Goal: Find specific page/section: Find specific page/section

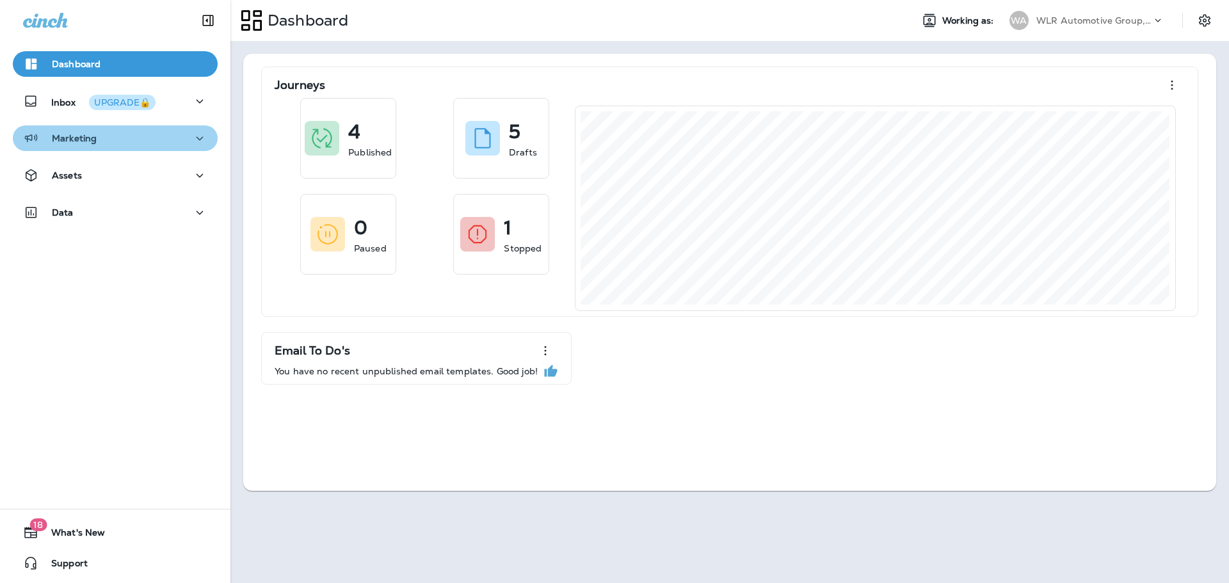
click at [183, 146] on div "Marketing" at bounding box center [115, 139] width 184 height 16
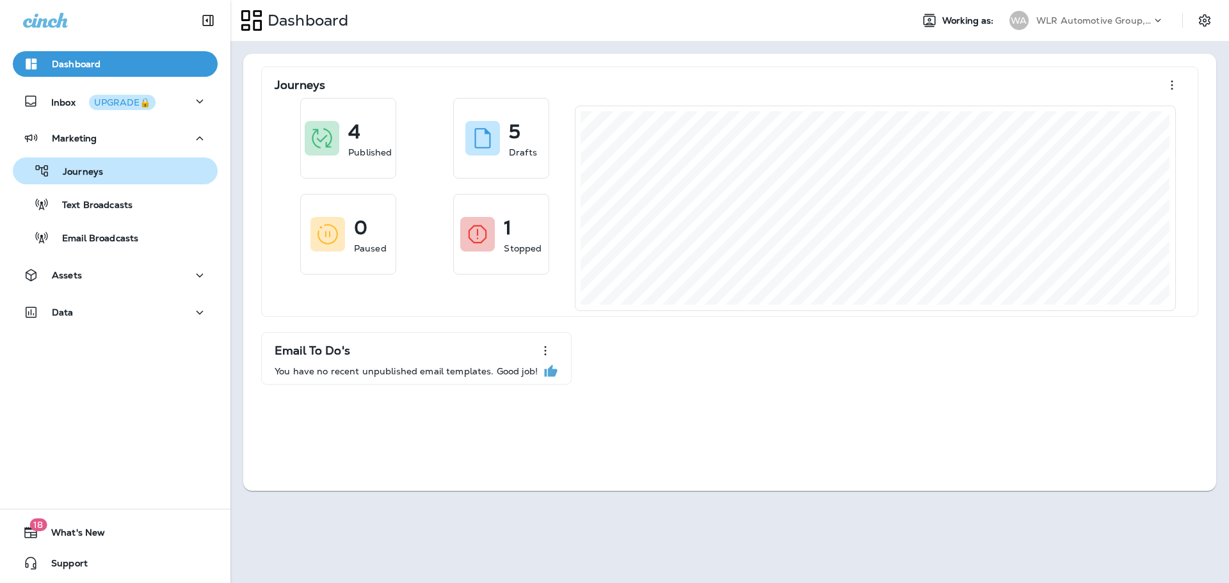
click at [138, 175] on div "Journeys" at bounding box center [115, 170] width 195 height 19
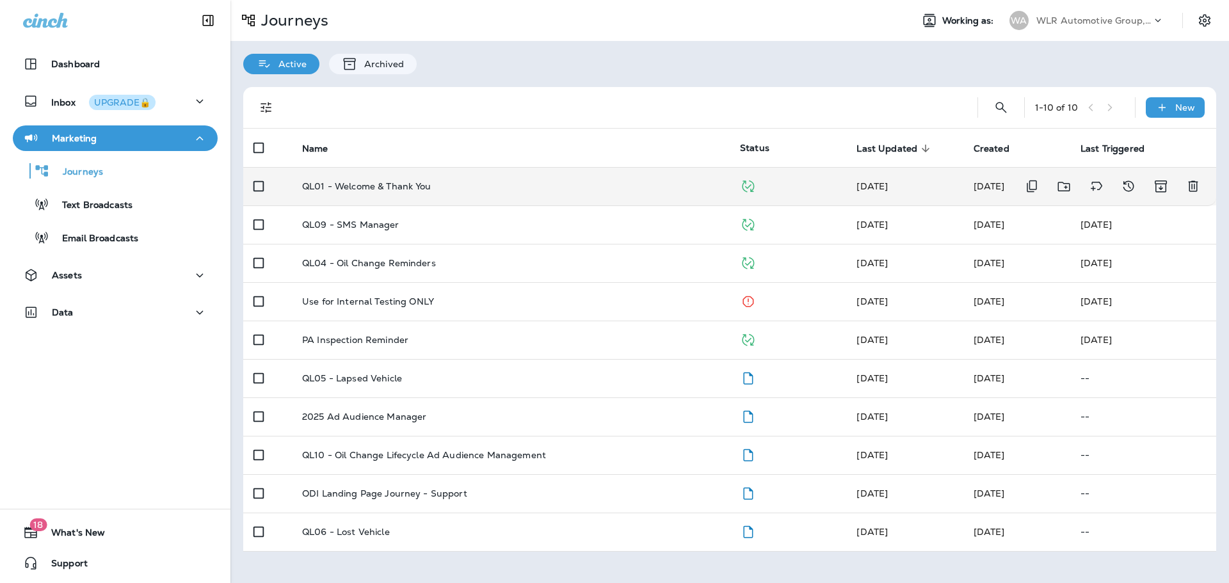
click at [379, 186] on p "QL01 - Welcome & Thank You" at bounding box center [366, 186] width 129 height 10
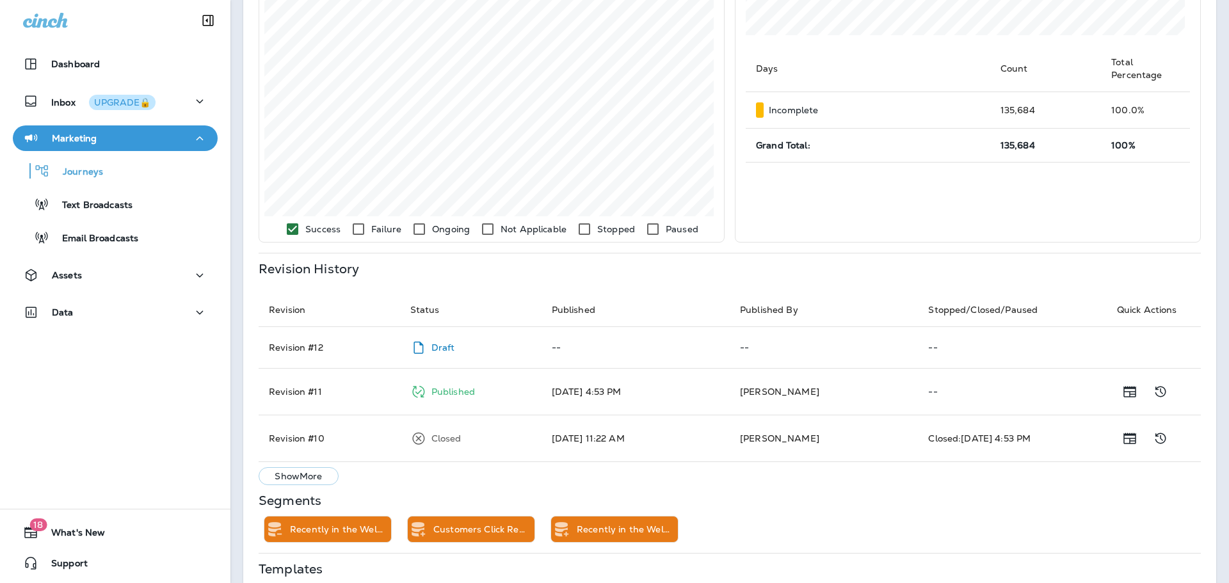
scroll to position [444, 0]
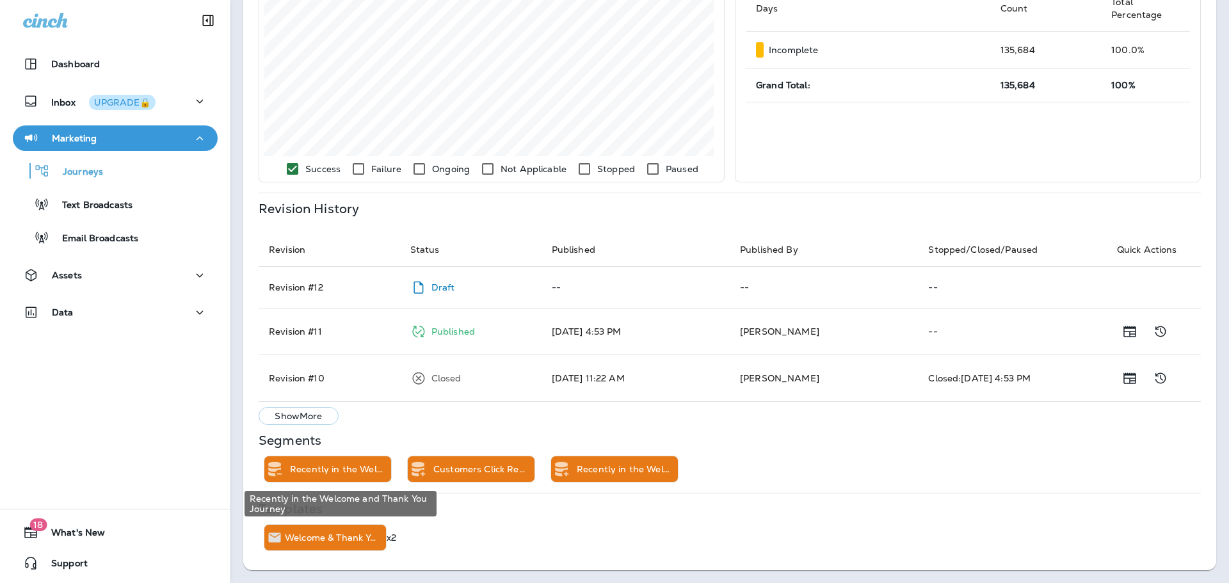
click at [349, 469] on p "Recently in the Welcome and Thank You Journey" at bounding box center [338, 469] width 96 height 10
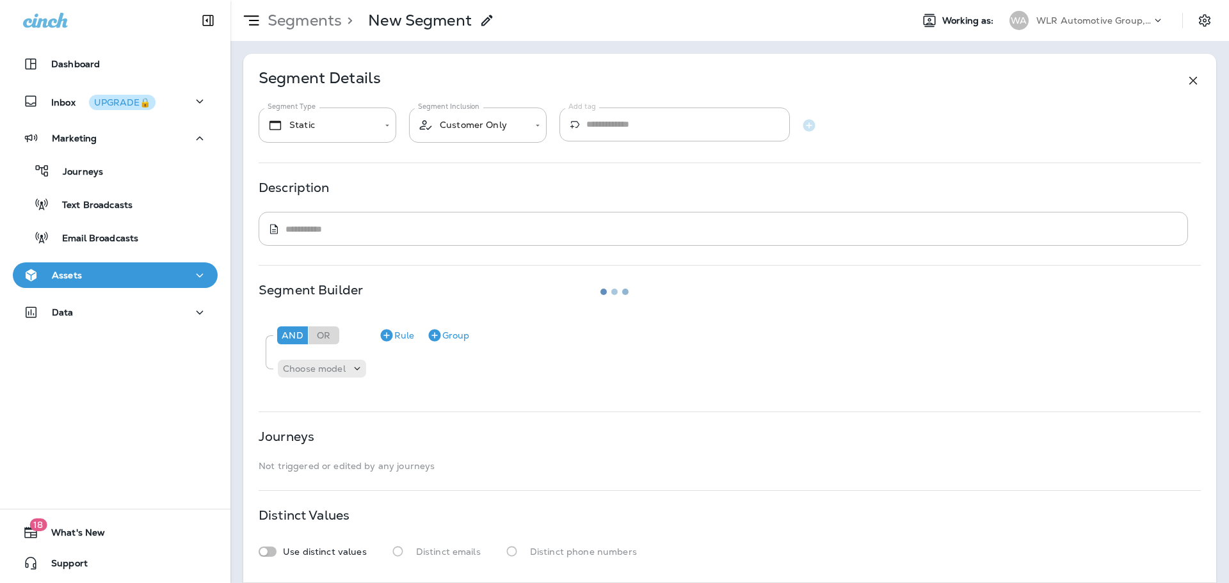
type input "**********"
type textarea "**********"
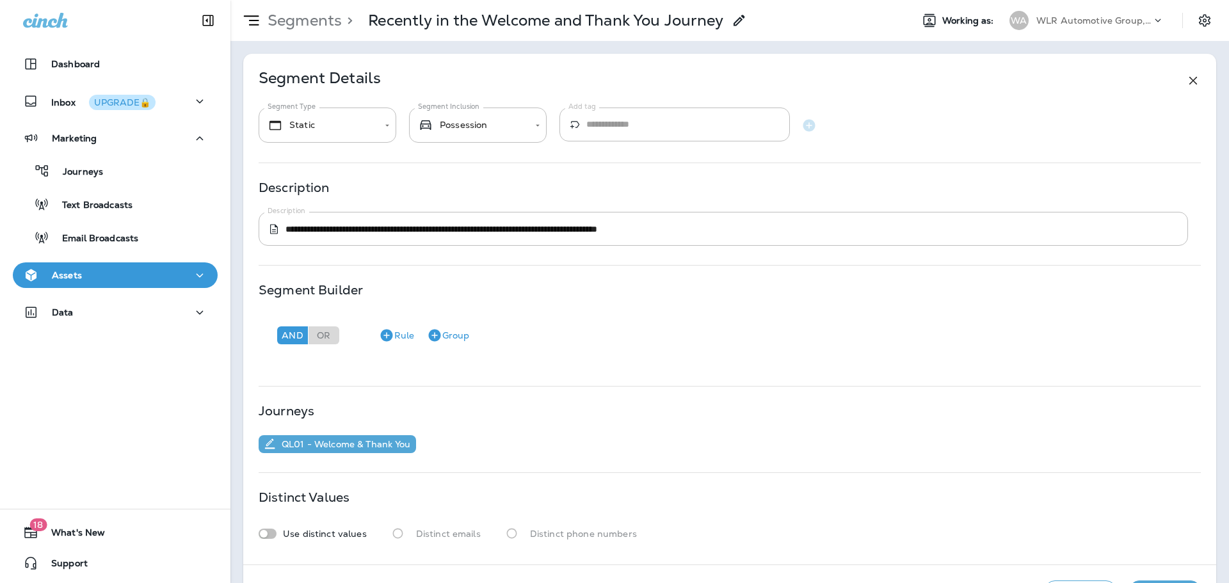
scroll to position [46, 0]
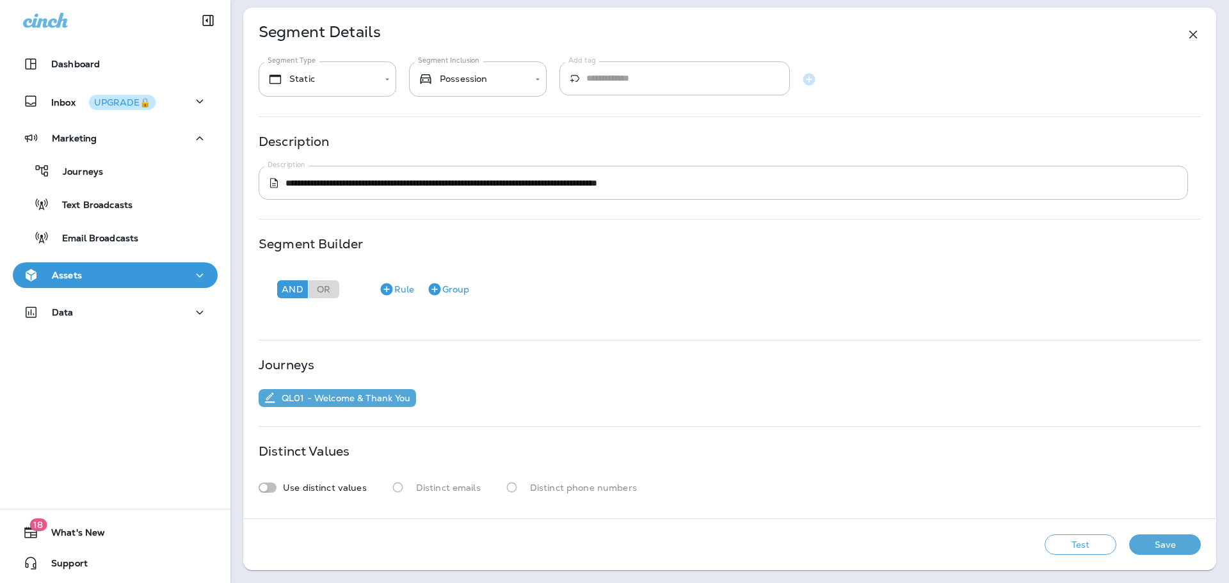
click at [375, 399] on p "QL01 - Welcome & Thank You" at bounding box center [344, 398] width 134 height 10
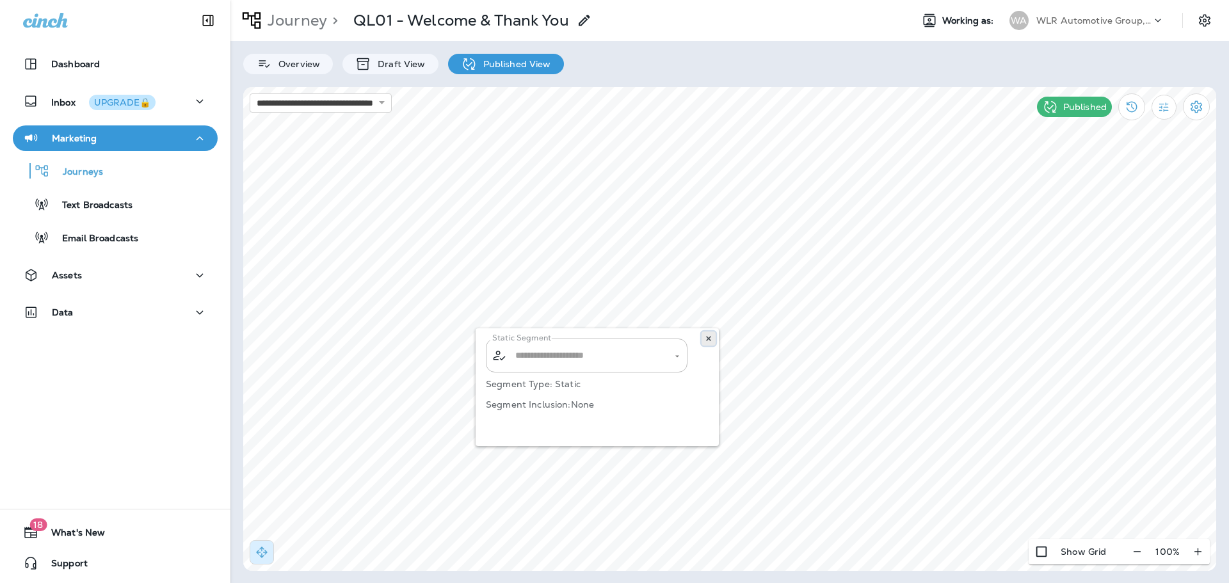
click at [705, 339] on icon at bounding box center [709, 339] width 8 height 8
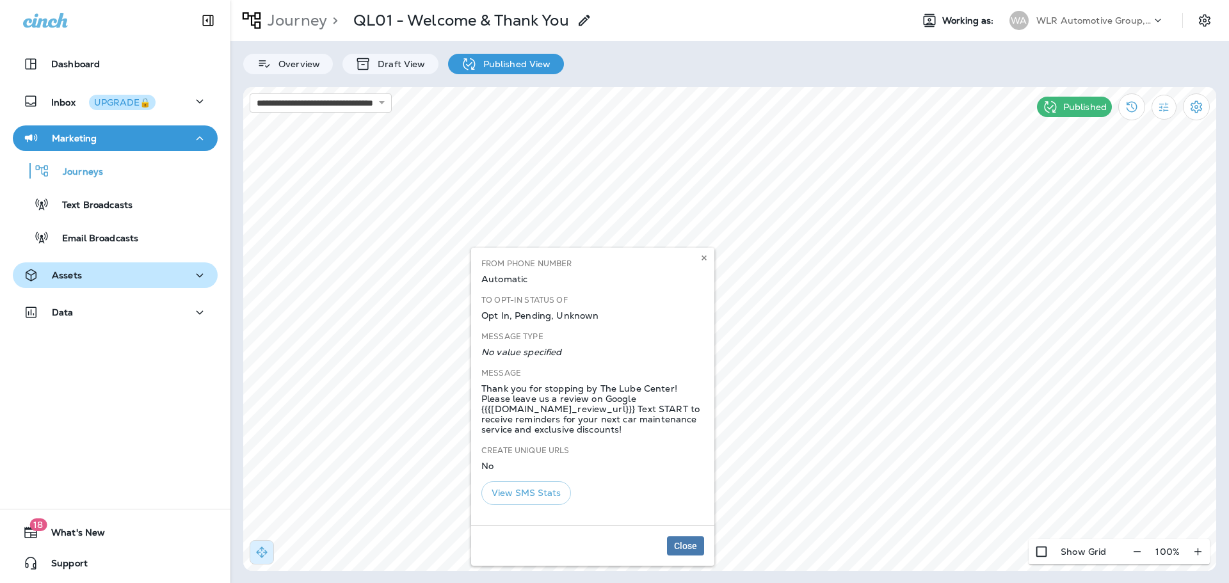
click at [115, 281] on div "Assets" at bounding box center [115, 276] width 184 height 16
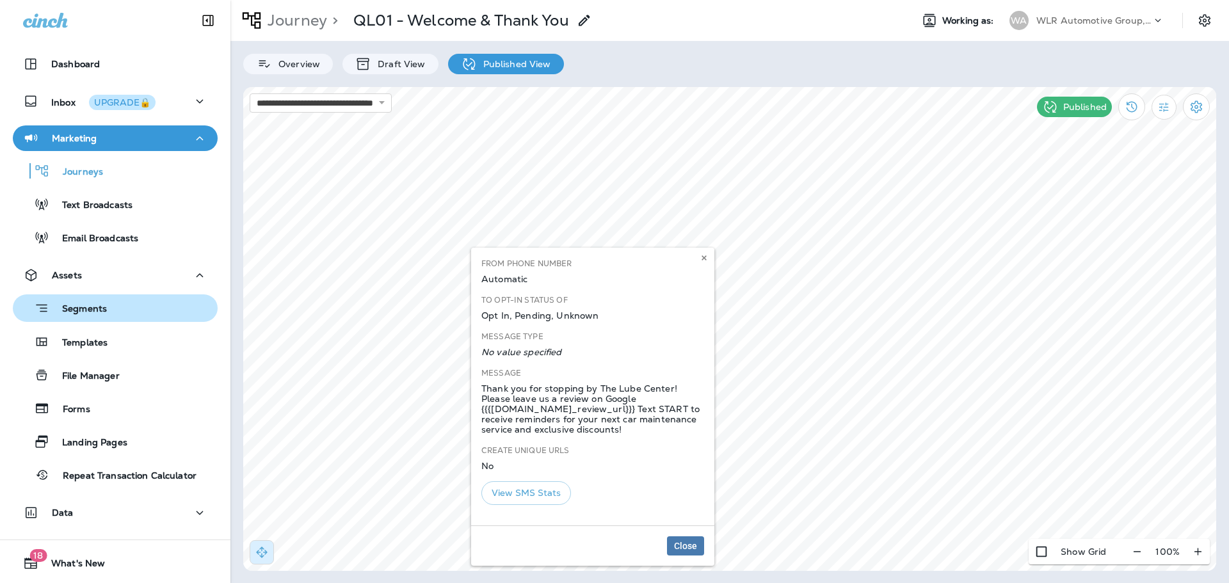
click at [109, 303] on div "Segments" at bounding box center [115, 308] width 195 height 20
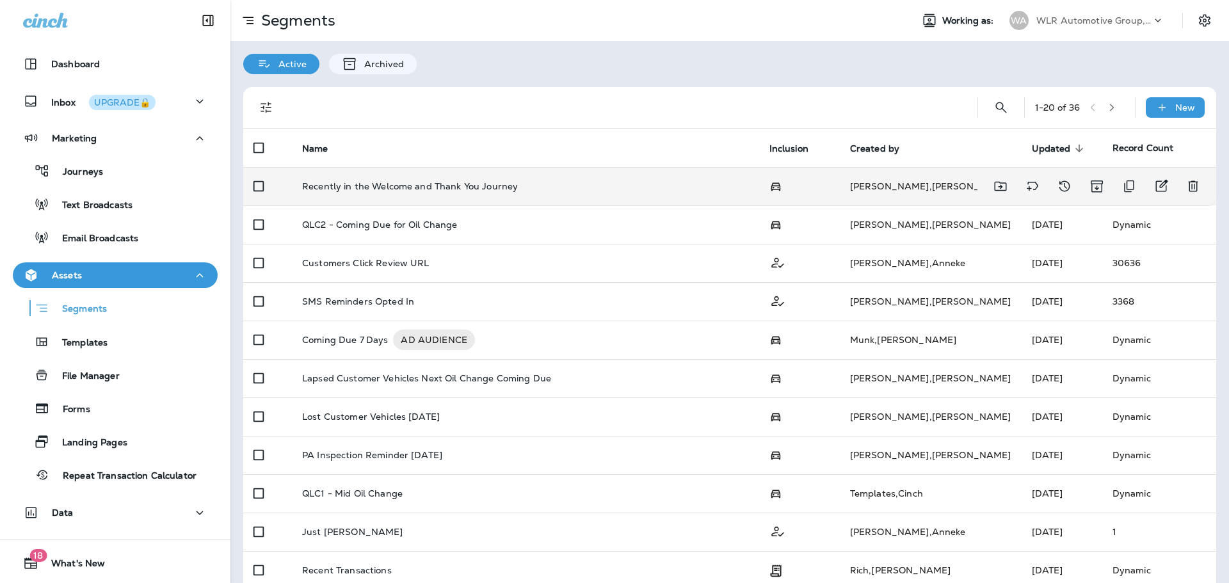
click at [479, 188] on p "Recently in the Welcome and Thank You Journey" at bounding box center [410, 186] width 216 height 10
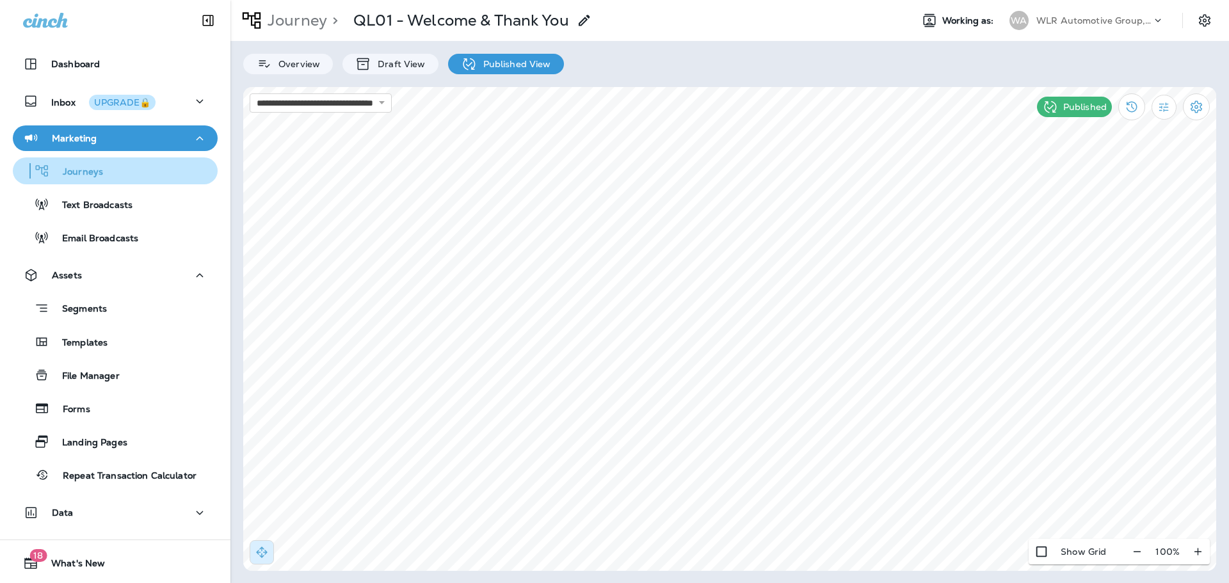
click at [155, 173] on div "Journeys" at bounding box center [115, 170] width 195 height 19
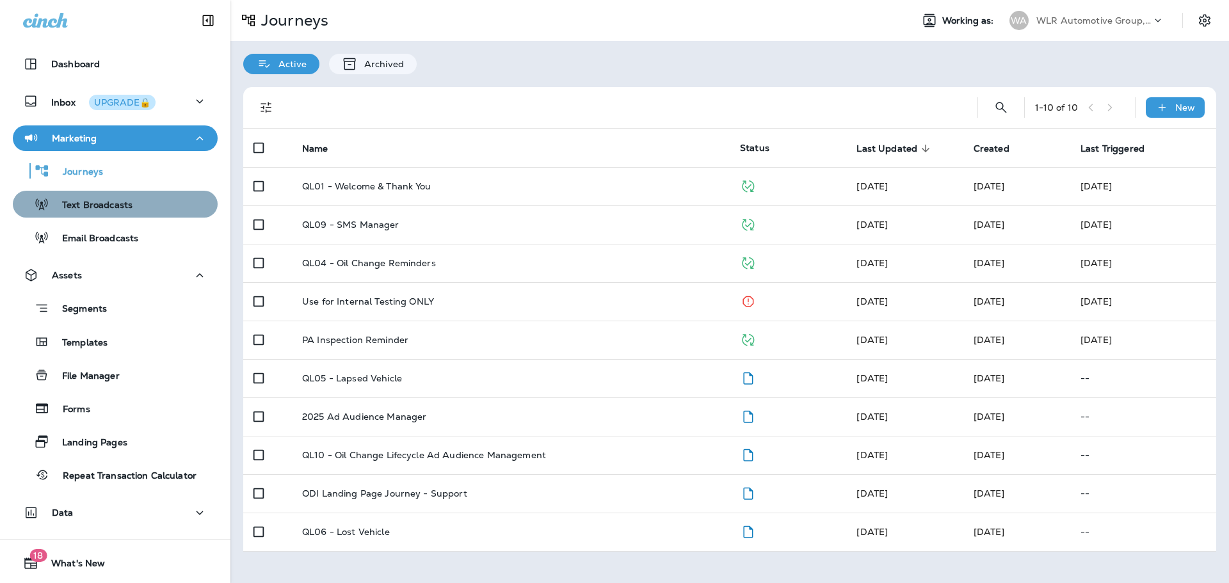
click at [151, 201] on div "Text Broadcasts" at bounding box center [115, 204] width 195 height 19
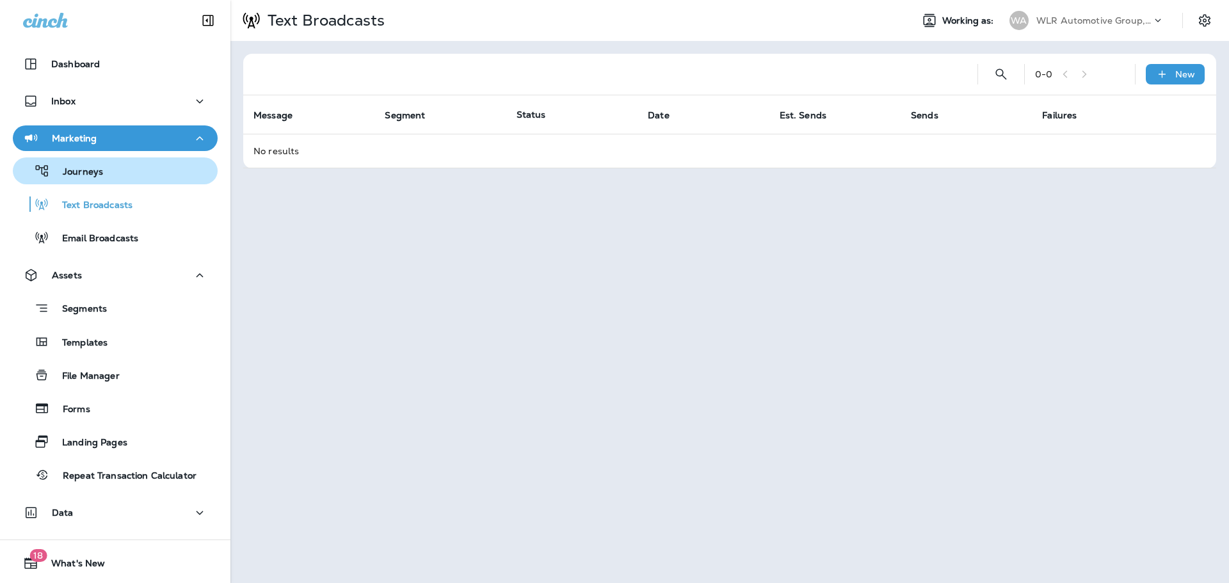
click at [147, 172] on div "Journeys" at bounding box center [115, 170] width 195 height 19
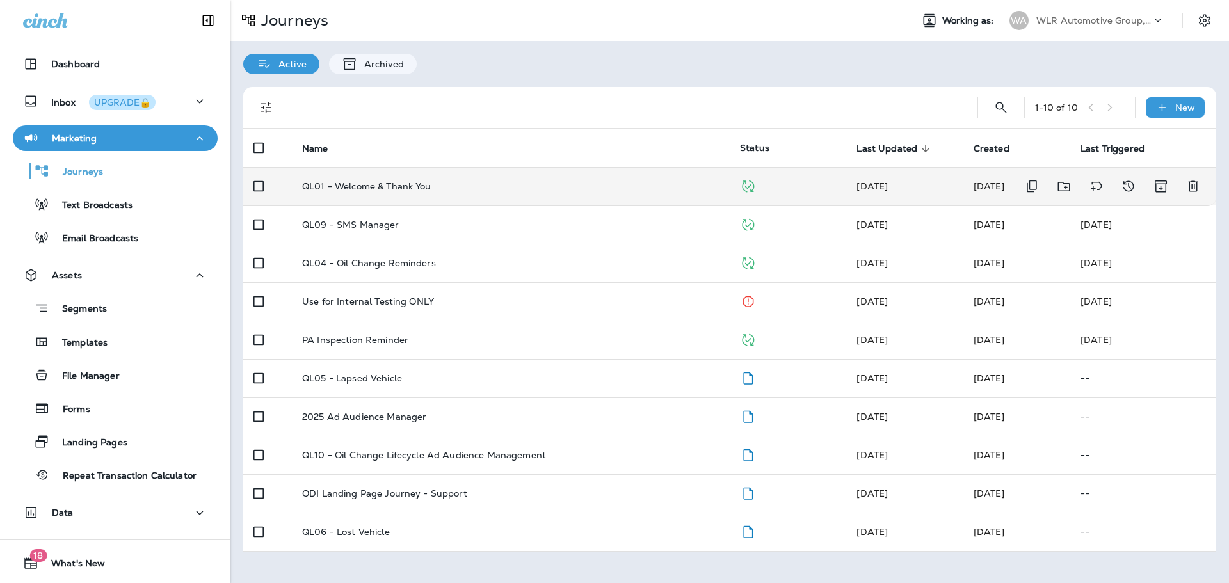
click at [387, 188] on p "QL01 - Welcome & Thank You" at bounding box center [366, 186] width 129 height 10
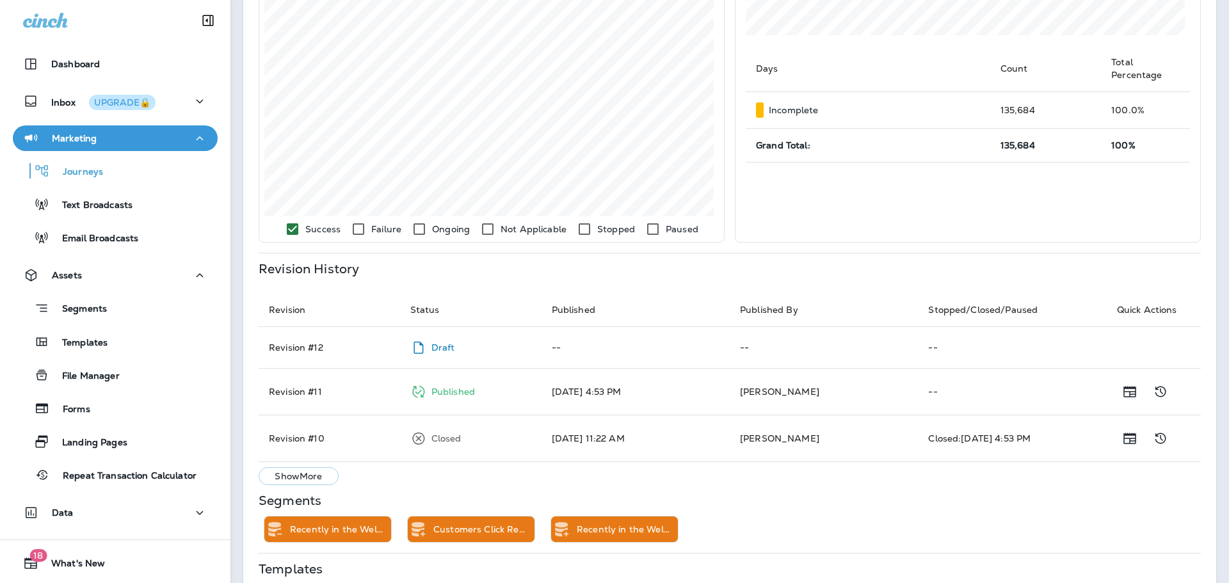
scroll to position [444, 0]
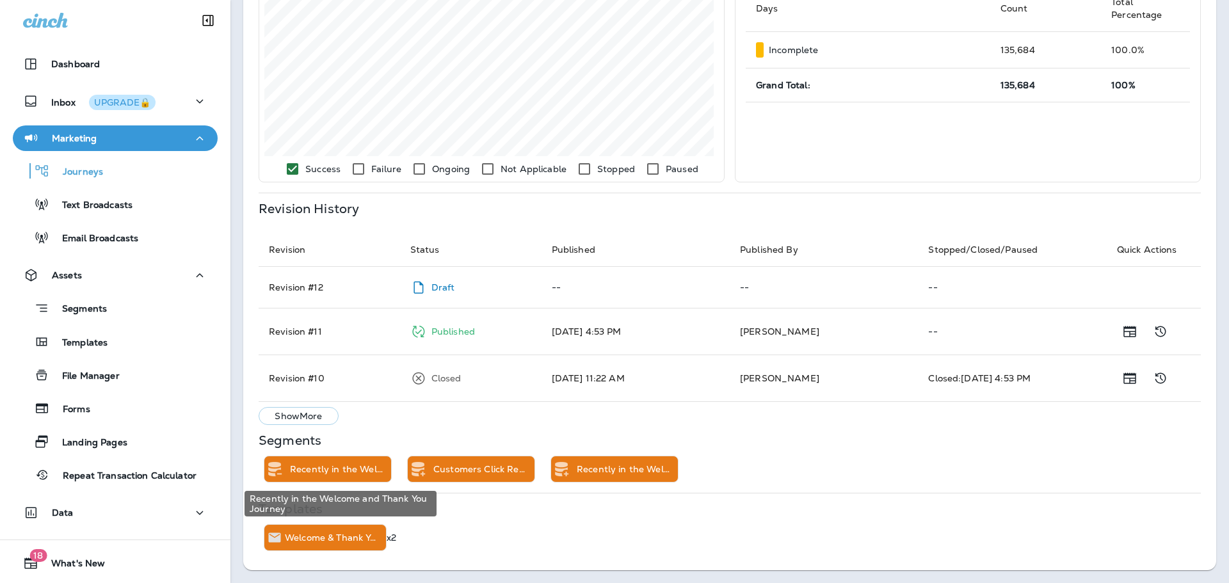
click at [358, 465] on p "Recently in the Welcome and Thank You Journey" at bounding box center [338, 469] width 96 height 10
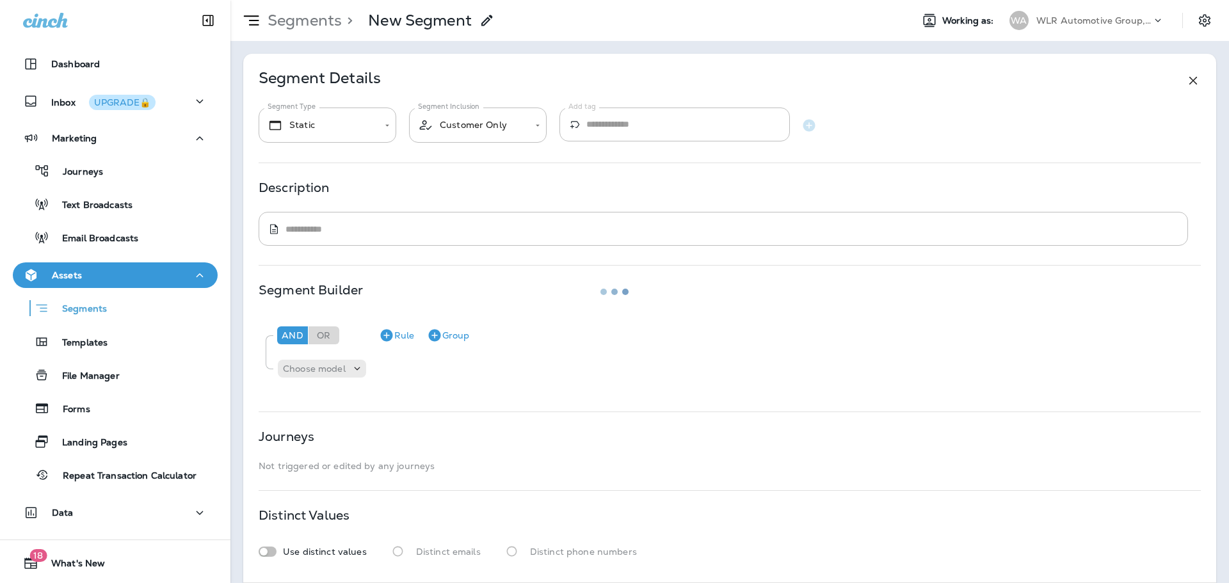
type input "**********"
type textarea "**********"
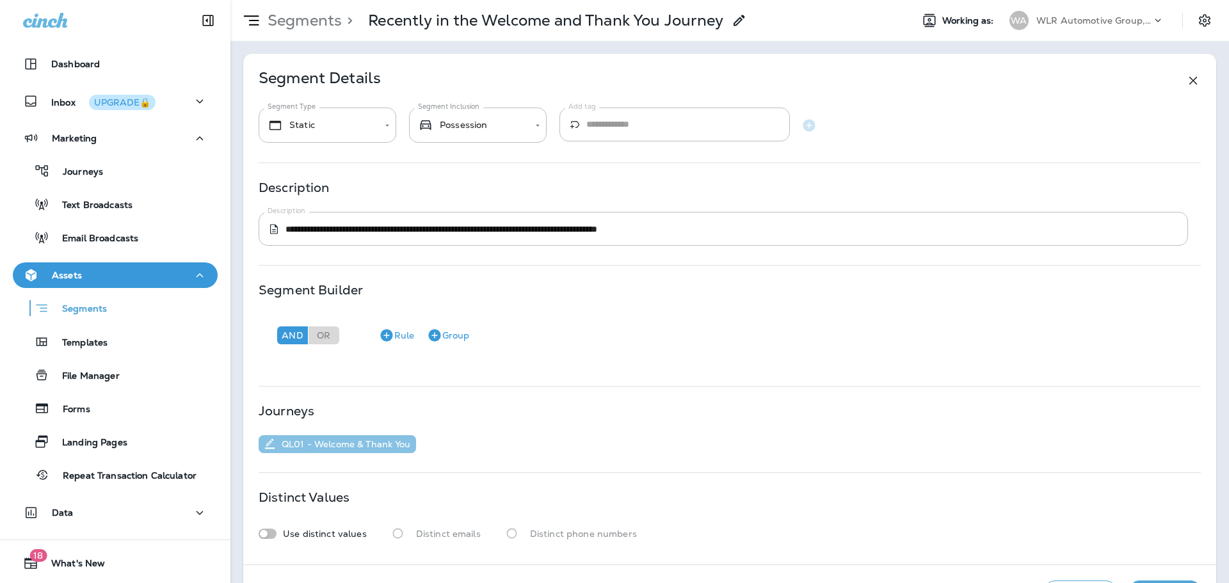
click at [360, 441] on p "QL01 - Welcome & Thank You" at bounding box center [344, 444] width 134 height 10
